Goal: Information Seeking & Learning: Learn about a topic

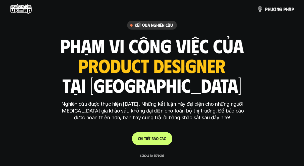
click at [163, 141] on p "C h i t i ế t b á o c á o" at bounding box center [152, 138] width 28 height 5
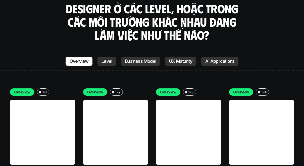
scroll to position [1372, 0]
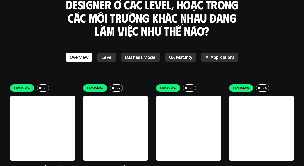
click at [27, 85] on p "Overview" at bounding box center [22, 87] width 16 height 5
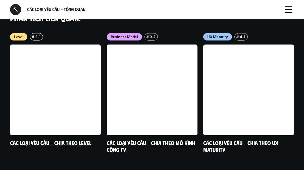
scroll to position [599, 0]
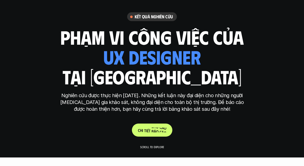
click at [147, 130] on p "C h i t i ế t b á o c á o" at bounding box center [152, 129] width 28 height 5
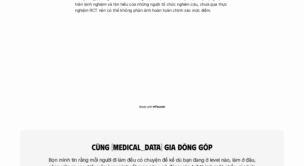
scroll to position [1136, 0]
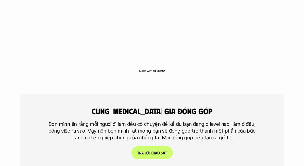
click at [153, 150] on span "h" at bounding box center [154, 152] width 2 height 5
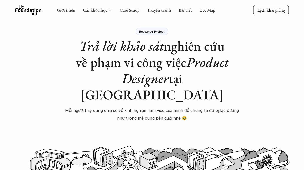
scroll to position [12, 0]
